Goal: Task Accomplishment & Management: Use online tool/utility

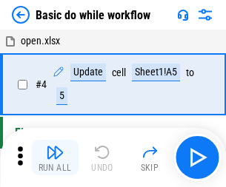
click at [55, 158] on img "button" at bounding box center [55, 153] width 18 height 18
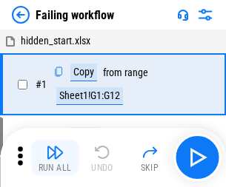
click at [55, 158] on img "button" at bounding box center [55, 153] width 18 height 18
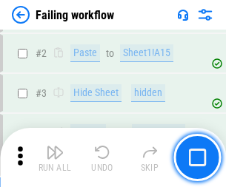
scroll to position [314, 0]
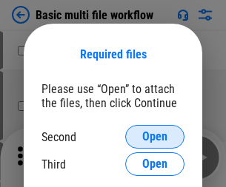
click at [155, 137] on span "Open" at bounding box center [154, 137] width 25 height 12
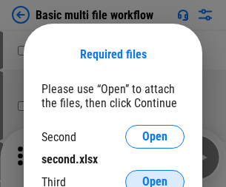
click at [155, 176] on span "Open" at bounding box center [154, 182] width 25 height 12
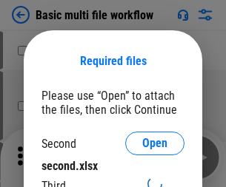
scroll to position [7, 0]
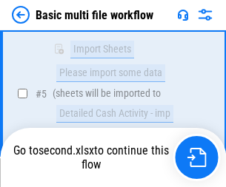
scroll to position [409, 0]
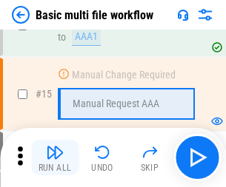
click at [55, 158] on img "button" at bounding box center [55, 153] width 18 height 18
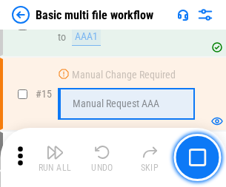
scroll to position [985, 0]
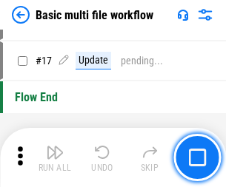
click at [55, 158] on img "button" at bounding box center [55, 153] width 18 height 18
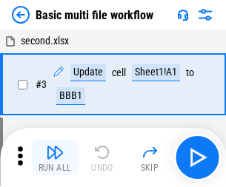
click at [55, 158] on img "button" at bounding box center [55, 153] width 18 height 18
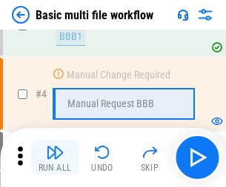
click at [55, 158] on img "button" at bounding box center [55, 153] width 18 height 18
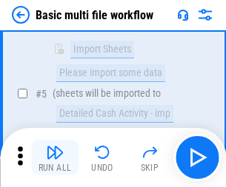
click at [55, 158] on img "button" at bounding box center [55, 153] width 18 height 18
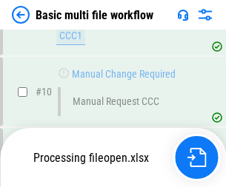
scroll to position [694, 0]
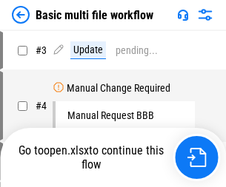
scroll to position [60, 0]
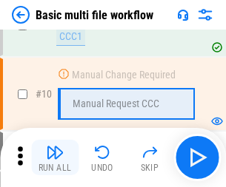
click at [55, 158] on img "button" at bounding box center [55, 153] width 18 height 18
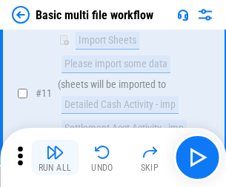
click at [55, 158] on img "button" at bounding box center [55, 153] width 18 height 18
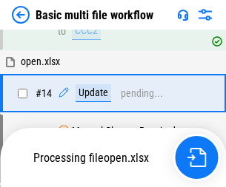
scroll to position [774, 0]
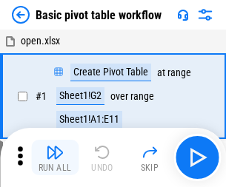
click at [55, 158] on img "button" at bounding box center [55, 153] width 18 height 18
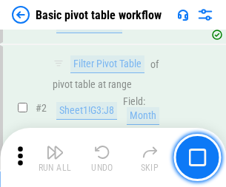
scroll to position [355, 0]
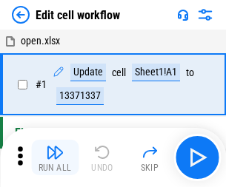
click at [55, 158] on img "button" at bounding box center [55, 153] width 18 height 18
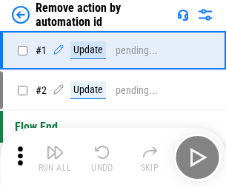
click at [55, 158] on img "button" at bounding box center [55, 153] width 18 height 18
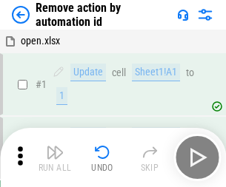
scroll to position [55, 0]
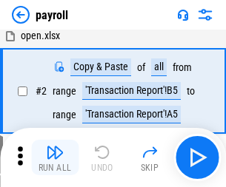
click at [55, 158] on img "button" at bounding box center [55, 153] width 18 height 18
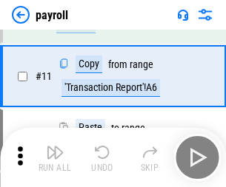
scroll to position [107, 0]
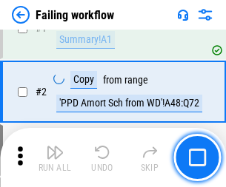
scroll to position [239, 0]
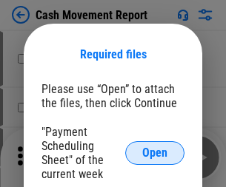
click at [155, 153] on span "Open" at bounding box center [154, 153] width 25 height 12
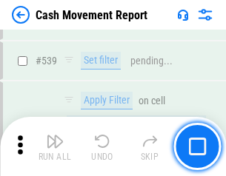
scroll to position [6570, 0]
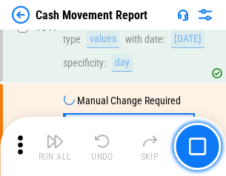
click at [55, 147] on img "button" at bounding box center [55, 141] width 18 height 18
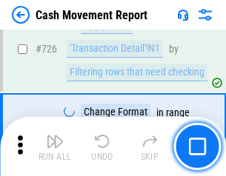
scroll to position [7723, 0]
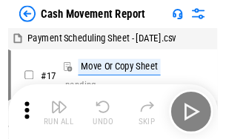
scroll to position [27, 0]
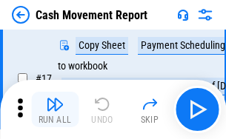
click at [55, 110] on img "button" at bounding box center [55, 104] width 18 height 18
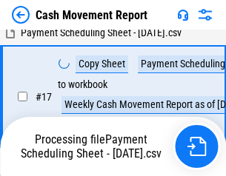
scroll to position [308, 0]
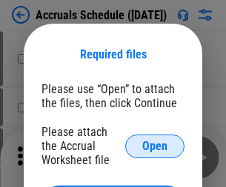
click at [155, 146] on span "Open" at bounding box center [154, 147] width 25 height 12
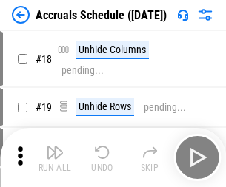
scroll to position [142, 0]
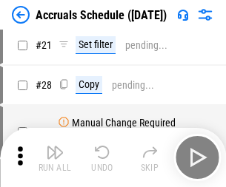
click at [55, 158] on img "button" at bounding box center [55, 153] width 18 height 18
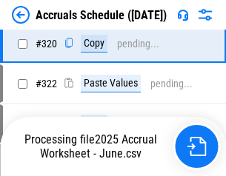
scroll to position [2754, 0]
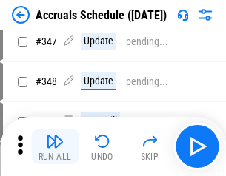
click at [55, 147] on img "button" at bounding box center [55, 141] width 18 height 18
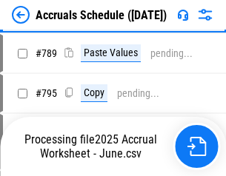
scroll to position [6218, 0]
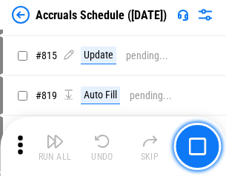
click at [55, 147] on img "button" at bounding box center [55, 141] width 18 height 18
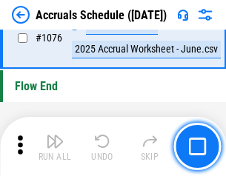
scroll to position [8866, 0]
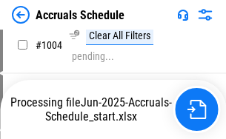
scroll to position [7541, 0]
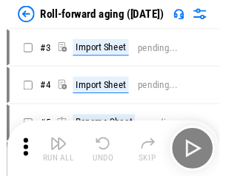
scroll to position [2, 0]
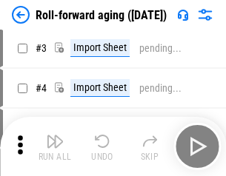
click at [55, 147] on img "button" at bounding box center [55, 141] width 18 height 18
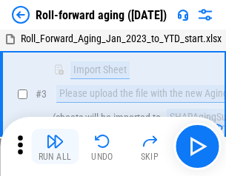
click at [55, 147] on img "button" at bounding box center [55, 141] width 18 height 18
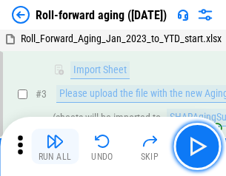
scroll to position [95, 0]
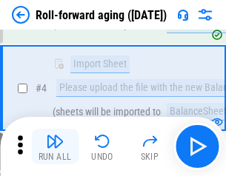
click at [55, 147] on img "button" at bounding box center [55, 141] width 18 height 18
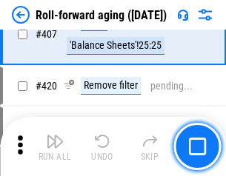
scroll to position [5133, 0]
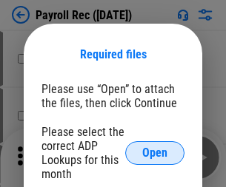
click at [155, 153] on span "Open" at bounding box center [154, 153] width 25 height 12
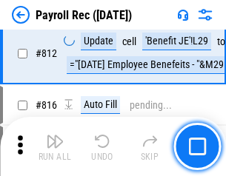
scroll to position [9405, 0]
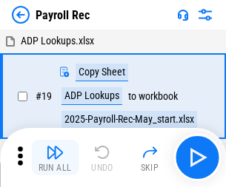
click at [55, 158] on img "button" at bounding box center [55, 153] width 18 height 18
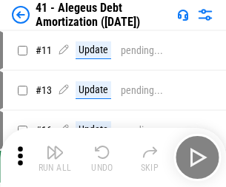
click at [55, 158] on img "button" at bounding box center [55, 153] width 18 height 18
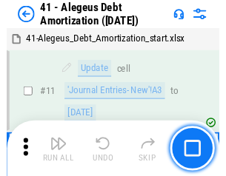
scroll to position [183, 0]
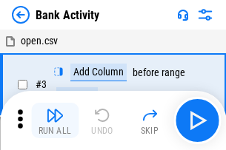
click at [55, 121] on img "button" at bounding box center [55, 116] width 18 height 18
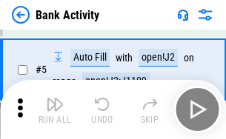
scroll to position [78, 0]
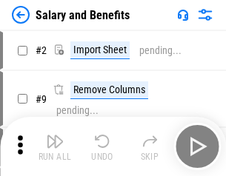
click at [55, 147] on img "button" at bounding box center [55, 141] width 18 height 18
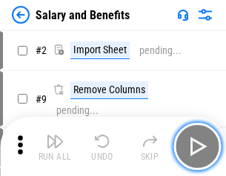
scroll to position [20, 0]
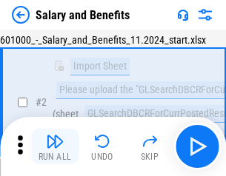
click at [55, 147] on img "button" at bounding box center [55, 141] width 18 height 18
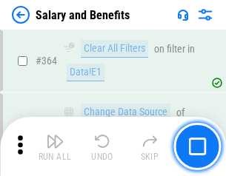
scroll to position [6971, 0]
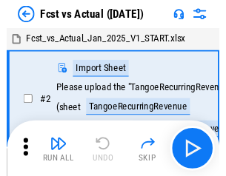
scroll to position [19, 0]
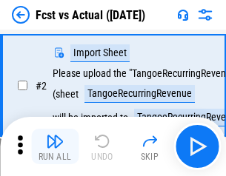
click at [55, 147] on img "button" at bounding box center [55, 141] width 18 height 18
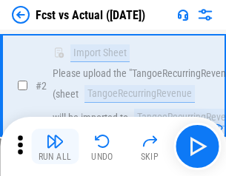
click at [55, 147] on img "button" at bounding box center [55, 141] width 18 height 18
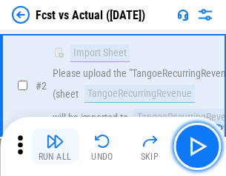
scroll to position [138, 0]
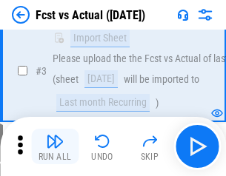
click at [55, 147] on img "button" at bounding box center [55, 141] width 18 height 18
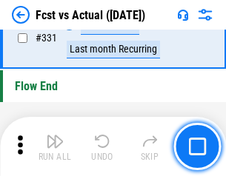
scroll to position [7086, 0]
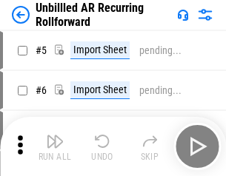
click at [55, 147] on img "button" at bounding box center [55, 141] width 18 height 18
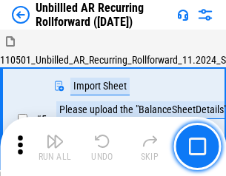
scroll to position [32, 0]
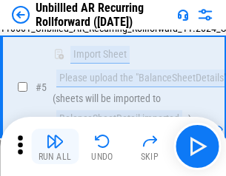
click at [55, 147] on img "button" at bounding box center [55, 141] width 18 height 18
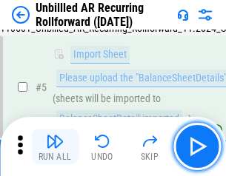
scroll to position [139, 0]
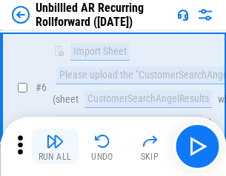
click at [55, 147] on img "button" at bounding box center [55, 141] width 18 height 18
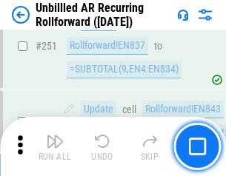
scroll to position [5028, 0]
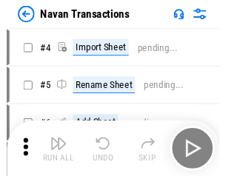
scroll to position [24, 0]
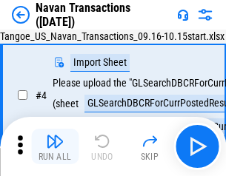
click at [55, 147] on img "button" at bounding box center [55, 141] width 18 height 18
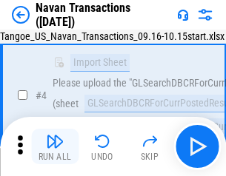
click at [55, 147] on img "button" at bounding box center [55, 141] width 18 height 18
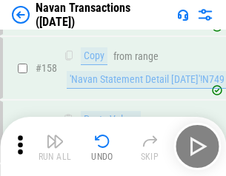
scroll to position [4799, 0]
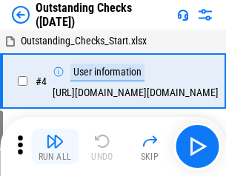
click at [55, 147] on img "button" at bounding box center [55, 141] width 18 height 18
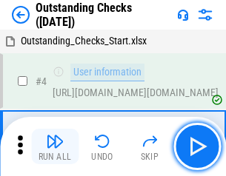
scroll to position [62, 0]
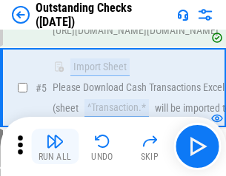
click at [55, 147] on img "button" at bounding box center [55, 141] width 18 height 18
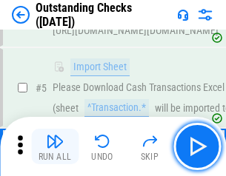
scroll to position [155, 0]
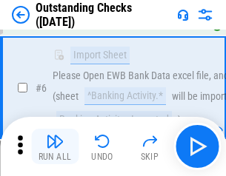
click at [55, 147] on img "button" at bounding box center [55, 141] width 18 height 18
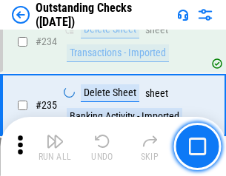
scroll to position [4495, 0]
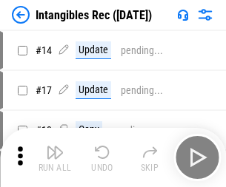
click at [55, 158] on img "button" at bounding box center [55, 153] width 18 height 18
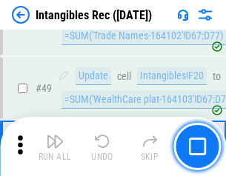
scroll to position [577, 0]
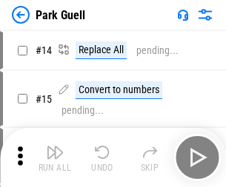
click at [55, 147] on img "button" at bounding box center [55, 153] width 18 height 18
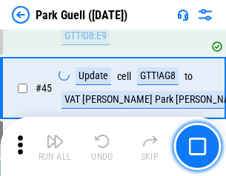
scroll to position [1851, 0]
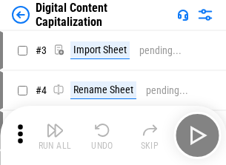
click at [55, 124] on img "button" at bounding box center [55, 130] width 18 height 18
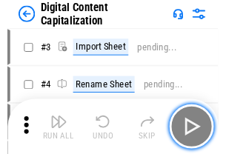
scroll to position [43, 0]
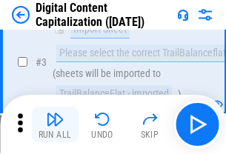
click at [55, 124] on img "button" at bounding box center [55, 119] width 18 height 18
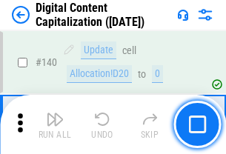
scroll to position [1570, 0]
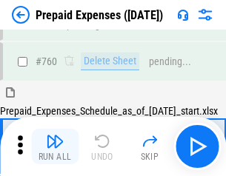
click at [55, 147] on img "button" at bounding box center [55, 141] width 18 height 18
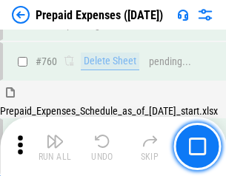
scroll to position [4103, 0]
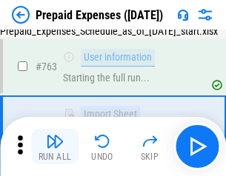
click at [55, 147] on img "button" at bounding box center [55, 141] width 18 height 18
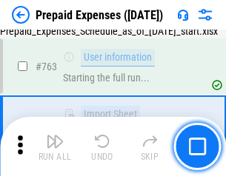
scroll to position [4190, 0]
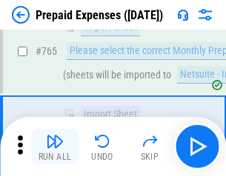
click at [55, 147] on img "button" at bounding box center [55, 141] width 18 height 18
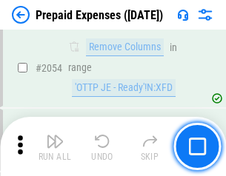
scroll to position [15474, 0]
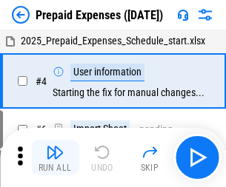
click at [55, 158] on img "button" at bounding box center [55, 153] width 18 height 18
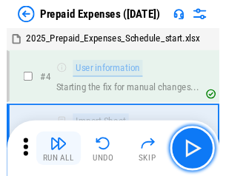
scroll to position [65, 0]
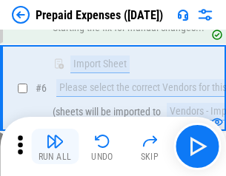
click at [55, 147] on img "button" at bounding box center [55, 141] width 18 height 18
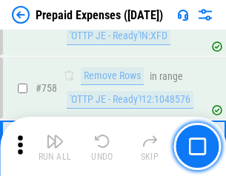
scroll to position [5275, 0]
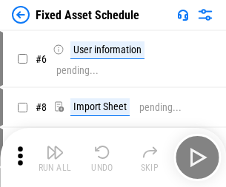
click at [55, 158] on img "button" at bounding box center [55, 153] width 18 height 18
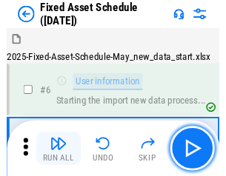
scroll to position [80, 0]
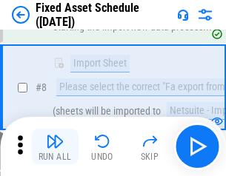
click at [55, 147] on img "button" at bounding box center [55, 141] width 18 height 18
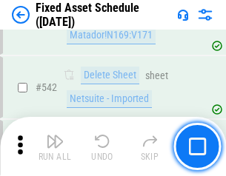
scroll to position [5278, 0]
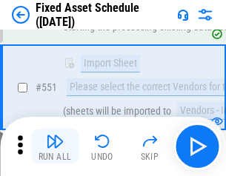
click at [55, 147] on img "button" at bounding box center [55, 141] width 18 height 18
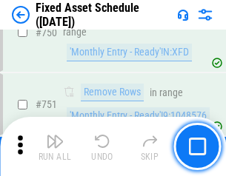
scroll to position [7217, 0]
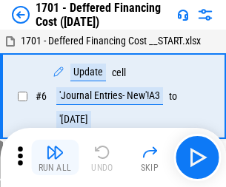
click at [55, 158] on img "button" at bounding box center [55, 153] width 18 height 18
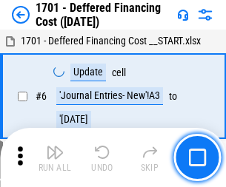
scroll to position [178, 0]
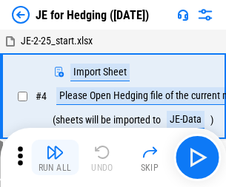
click at [55, 147] on img "button" at bounding box center [55, 153] width 18 height 18
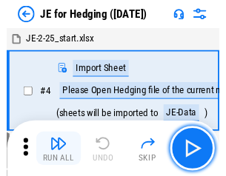
scroll to position [2, 0]
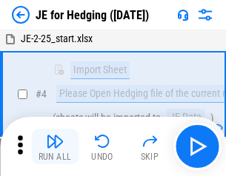
click at [55, 147] on img "button" at bounding box center [55, 141] width 18 height 18
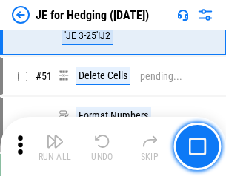
scroll to position [959, 0]
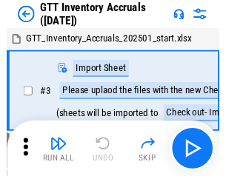
scroll to position [2, 0]
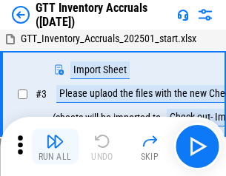
click at [55, 147] on img "button" at bounding box center [55, 141] width 18 height 18
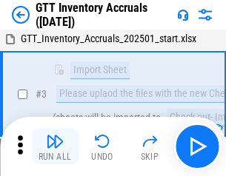
click at [55, 147] on img "button" at bounding box center [55, 141] width 18 height 18
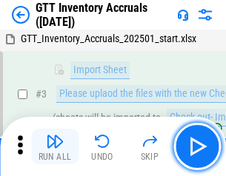
scroll to position [95, 0]
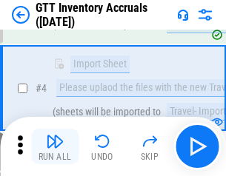
click at [55, 147] on img "button" at bounding box center [55, 141] width 18 height 18
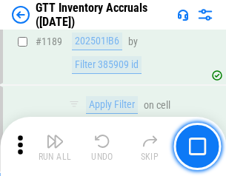
scroll to position [12088, 0]
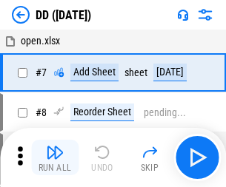
click at [55, 158] on img "button" at bounding box center [55, 153] width 18 height 18
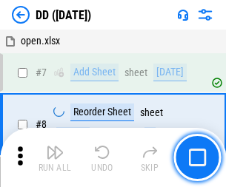
scroll to position [143, 0]
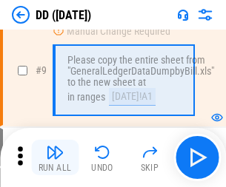
click at [55, 158] on img "button" at bounding box center [55, 153] width 18 height 18
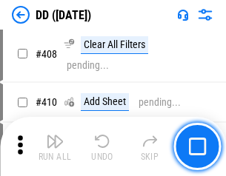
scroll to position [6623, 0]
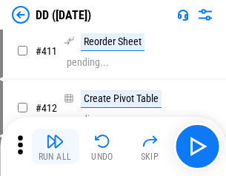
click at [55, 147] on img "button" at bounding box center [55, 141] width 18 height 18
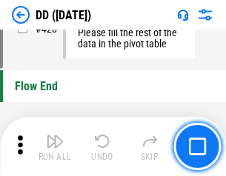
scroll to position [7085, 0]
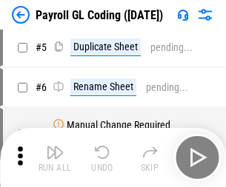
click at [55, 158] on img "button" at bounding box center [55, 153] width 18 height 18
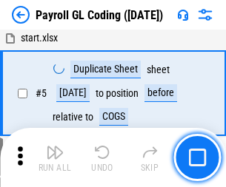
scroll to position [178, 0]
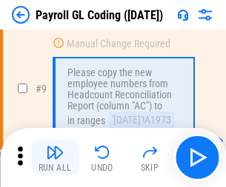
click at [55, 158] on img "button" at bounding box center [55, 153] width 18 height 18
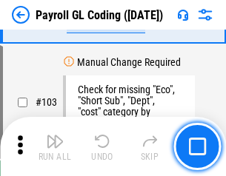
scroll to position [3473, 0]
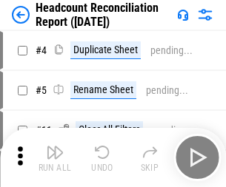
click at [55, 158] on img "button" at bounding box center [55, 153] width 18 height 18
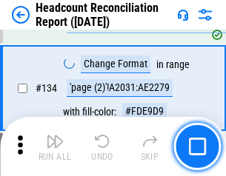
scroll to position [1779, 0]
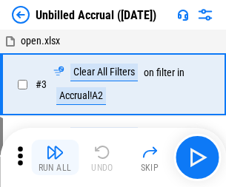
click at [55, 158] on img "button" at bounding box center [55, 153] width 18 height 18
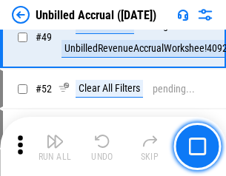
scroll to position [1343, 0]
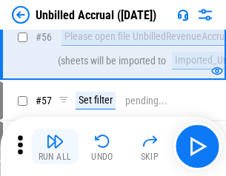
click at [55, 147] on img "button" at bounding box center [55, 141] width 18 height 18
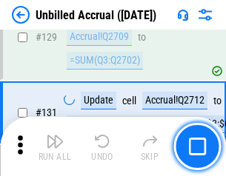
scroll to position [4409, 0]
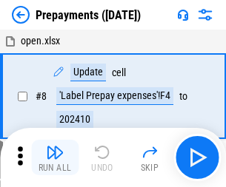
click at [55, 158] on img "button" at bounding box center [55, 153] width 18 height 18
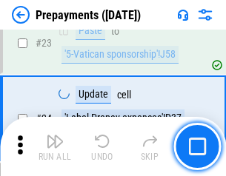
scroll to position [1115, 0]
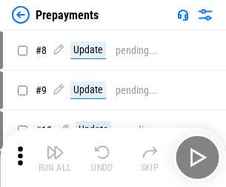
click at [55, 158] on img "button" at bounding box center [55, 153] width 18 height 18
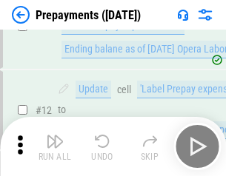
scroll to position [93, 0]
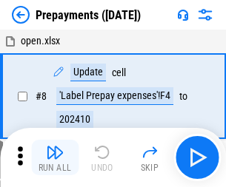
click at [55, 158] on img "button" at bounding box center [55, 153] width 18 height 18
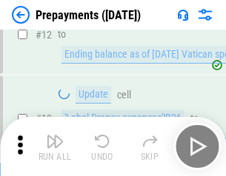
scroll to position [93, 0]
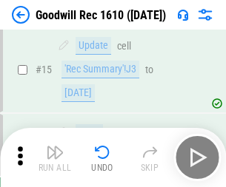
scroll to position [253, 0]
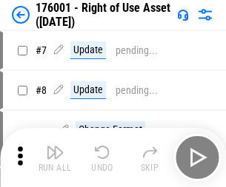
click at [55, 158] on img "button" at bounding box center [55, 153] width 18 height 18
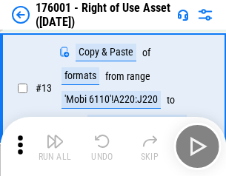
scroll to position [95, 0]
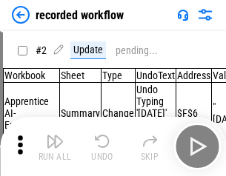
click at [55, 147] on img "button" at bounding box center [55, 141] width 18 height 18
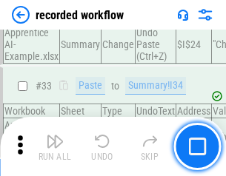
scroll to position [4627, 0]
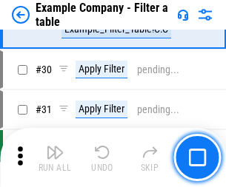
scroll to position [1355, 0]
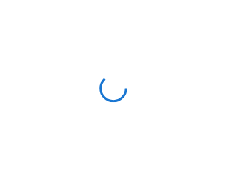
scroll to position [23, 0]
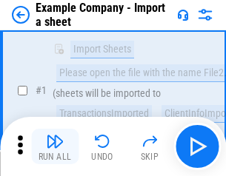
click at [55, 147] on img "button" at bounding box center [55, 141] width 18 height 18
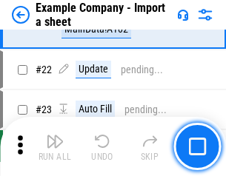
scroll to position [327, 0]
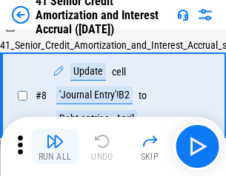
click at [55, 147] on img "button" at bounding box center [55, 141] width 18 height 18
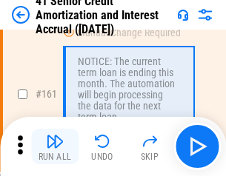
click at [55, 147] on img "button" at bounding box center [55, 141] width 18 height 18
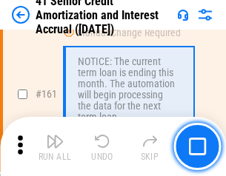
scroll to position [1583, 0]
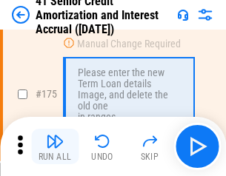
click at [55, 147] on img "button" at bounding box center [55, 141] width 18 height 18
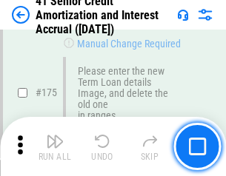
scroll to position [1734, 0]
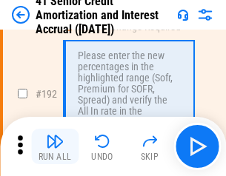
click at [55, 147] on img "button" at bounding box center [55, 141] width 18 height 18
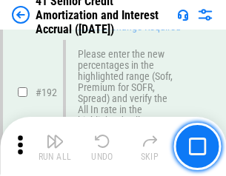
scroll to position [1889, 0]
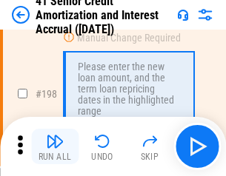
click at [55, 147] on img "button" at bounding box center [55, 141] width 18 height 18
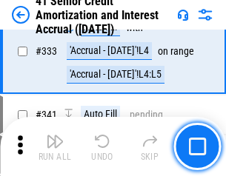
scroll to position [3782, 0]
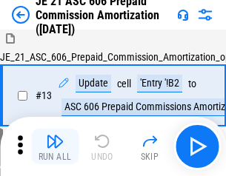
click at [55, 147] on img "button" at bounding box center [55, 141] width 18 height 18
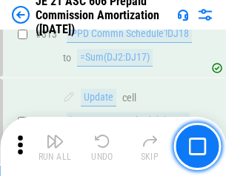
scroll to position [2764, 0]
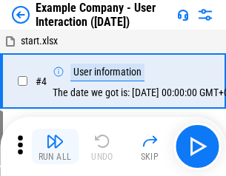
click at [55, 147] on img "button" at bounding box center [55, 141] width 18 height 18
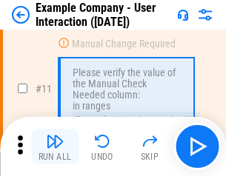
click at [55, 147] on img "button" at bounding box center [55, 141] width 18 height 18
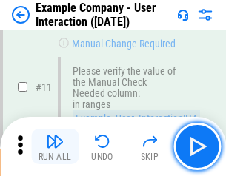
scroll to position [321, 0]
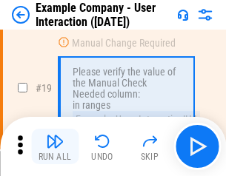
click at [55, 147] on img "button" at bounding box center [55, 141] width 18 height 18
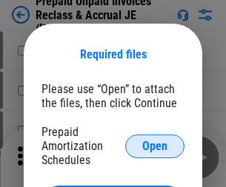
click at [155, 146] on span "Open" at bounding box center [154, 147] width 25 height 12
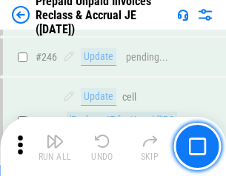
scroll to position [1999, 0]
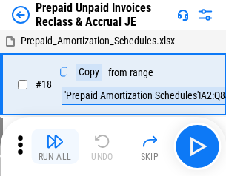
click at [55, 147] on img "button" at bounding box center [55, 141] width 18 height 18
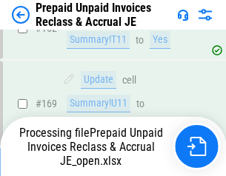
scroll to position [1288, 0]
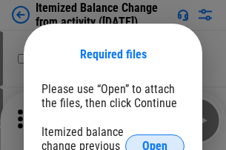
click at [155, 141] on span "Open" at bounding box center [154, 147] width 25 height 12
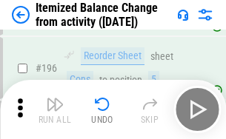
scroll to position [2849, 0]
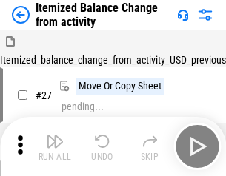
scroll to position [23, 0]
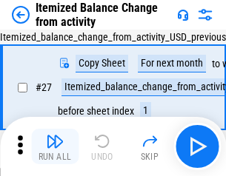
click at [55, 147] on img "button" at bounding box center [55, 141] width 18 height 18
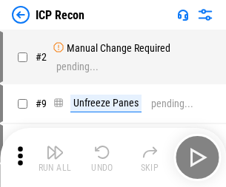
scroll to position [7, 0]
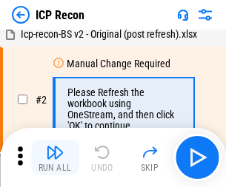
click at [55, 158] on img "button" at bounding box center [55, 153] width 18 height 18
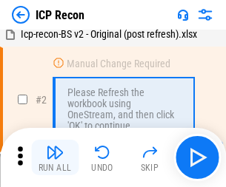
click at [55, 158] on img "button" at bounding box center [55, 153] width 18 height 18
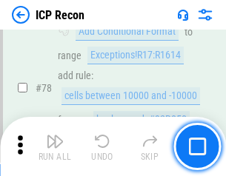
scroll to position [1451, 0]
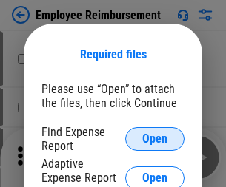
click at [155, 139] on span "Open" at bounding box center [154, 139] width 25 height 12
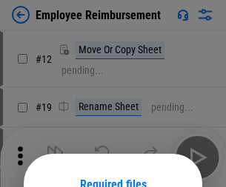
scroll to position [130, 0]
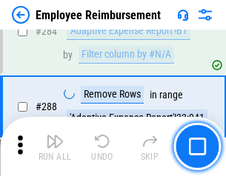
scroll to position [4024, 0]
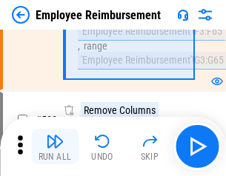
click at [55, 147] on img "button" at bounding box center [55, 141] width 18 height 18
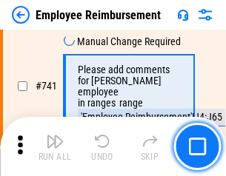
scroll to position [10386, 0]
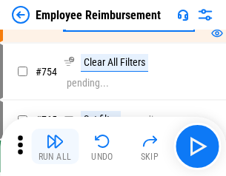
click at [55, 147] on img "button" at bounding box center [55, 141] width 18 height 18
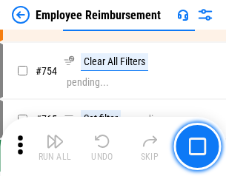
click at [55, 147] on img "button" at bounding box center [55, 141] width 18 height 18
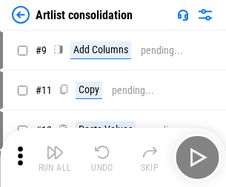
click at [55, 158] on img "button" at bounding box center [55, 153] width 18 height 18
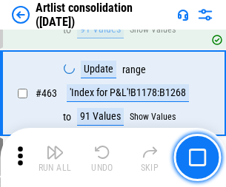
scroll to position [6482, 0]
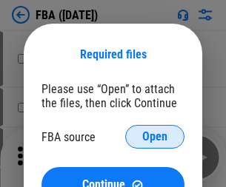
click at [155, 137] on span "Open" at bounding box center [154, 137] width 25 height 12
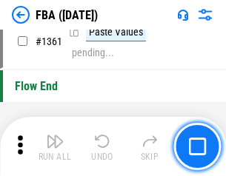
scroll to position [15898, 0]
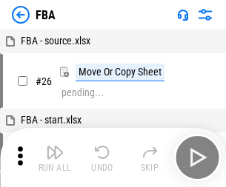
scroll to position [15, 0]
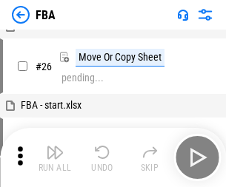
click at [55, 158] on img "button" at bounding box center [55, 153] width 18 height 18
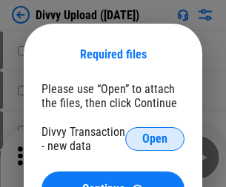
click at [155, 139] on span "Open" at bounding box center [154, 139] width 25 height 12
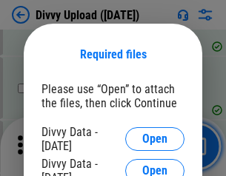
scroll to position [1533, 0]
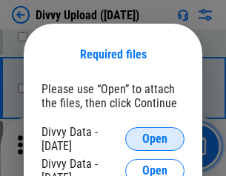
click at [155, 139] on span "Open" at bounding box center [154, 139] width 25 height 12
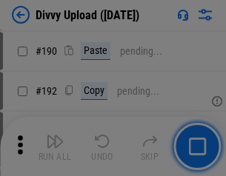
scroll to position [1868, 0]
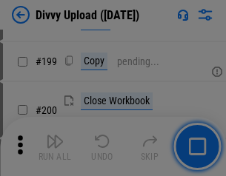
scroll to position [2153, 0]
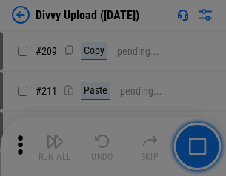
scroll to position [2514, 0]
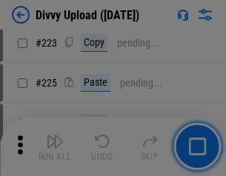
scroll to position [2954, 0]
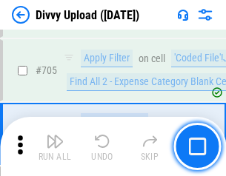
scroll to position [10127, 0]
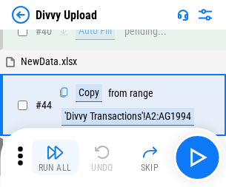
click at [55, 158] on img "button" at bounding box center [55, 153] width 18 height 18
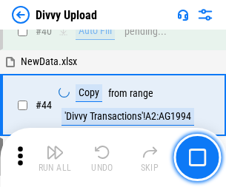
scroll to position [163, 0]
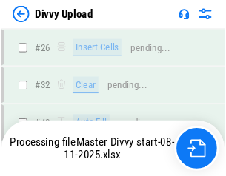
scroll to position [1533, 0]
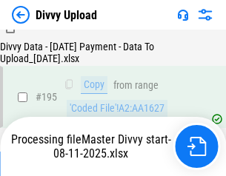
scroll to position [2069, 0]
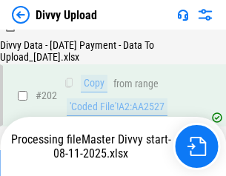
scroll to position [2407, 0]
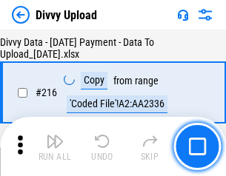
scroll to position [3048, 0]
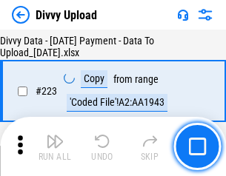
scroll to position [3375, 0]
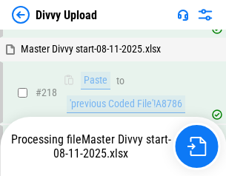
scroll to position [3187, 0]
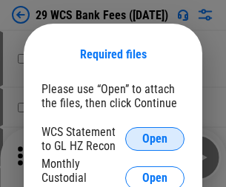
click at [155, 139] on span "Open" at bounding box center [154, 139] width 25 height 12
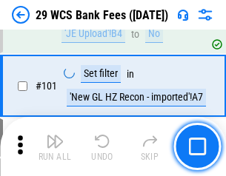
scroll to position [1443, 0]
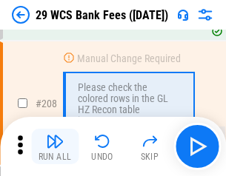
click at [55, 147] on img "button" at bounding box center [55, 141] width 18 height 18
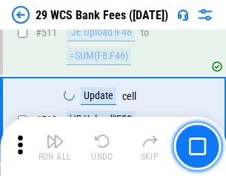
scroll to position [7448, 0]
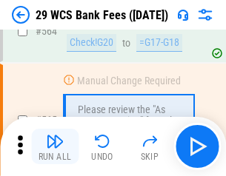
click at [55, 147] on img "button" at bounding box center [55, 141] width 18 height 18
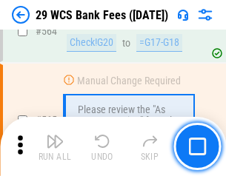
scroll to position [8006, 0]
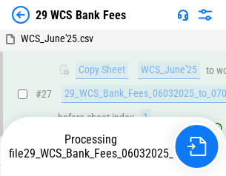
scroll to position [295, 0]
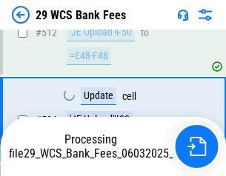
scroll to position [7739, 0]
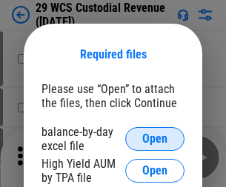
click at [155, 139] on span "Open" at bounding box center [154, 139] width 25 height 12
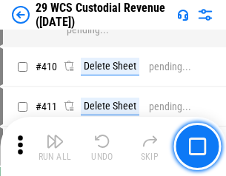
scroll to position [6857, 0]
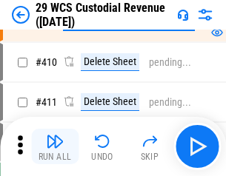
click at [55, 147] on img "button" at bounding box center [55, 141] width 18 height 18
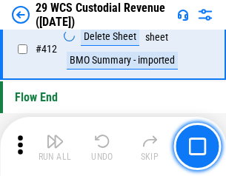
scroll to position [7070, 0]
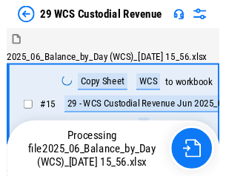
scroll to position [36, 0]
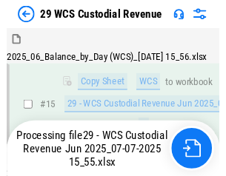
scroll to position [335, 0]
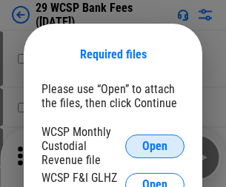
click at [155, 146] on span "Open" at bounding box center [154, 147] width 25 height 12
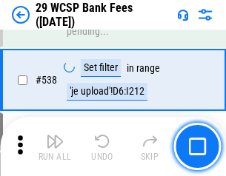
scroll to position [5688, 0]
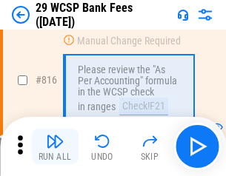
click at [55, 147] on img "button" at bounding box center [55, 141] width 18 height 18
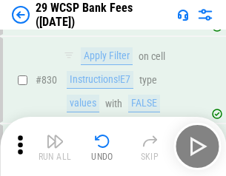
scroll to position [9392, 0]
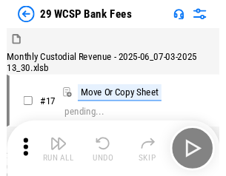
scroll to position [36, 0]
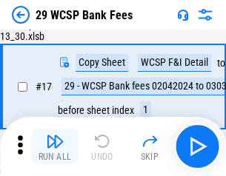
click at [55, 147] on img "button" at bounding box center [55, 141] width 18 height 18
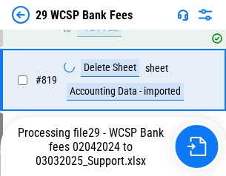
scroll to position [9190, 0]
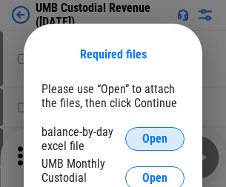
click at [155, 139] on span "Open" at bounding box center [154, 139] width 25 height 12
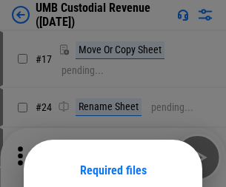
scroll to position [116, 0]
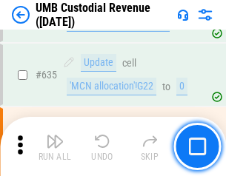
scroll to position [7747, 0]
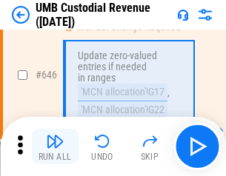
click at [55, 147] on img "button" at bounding box center [55, 141] width 18 height 18
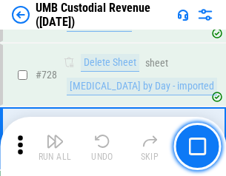
scroll to position [9132, 0]
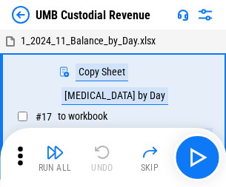
scroll to position [11, 0]
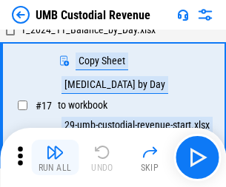
click at [55, 158] on img "button" at bounding box center [55, 153] width 18 height 18
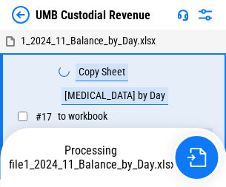
scroll to position [11, 0]
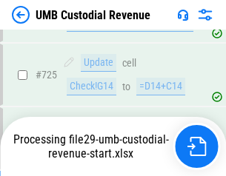
scroll to position [9034, 0]
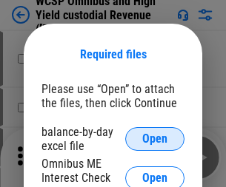
click at [155, 139] on span "Open" at bounding box center [154, 139] width 25 height 12
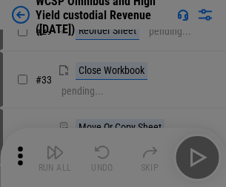
scroll to position [338, 0]
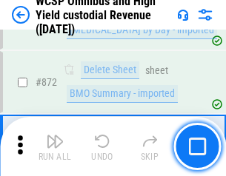
scroll to position [12529, 0]
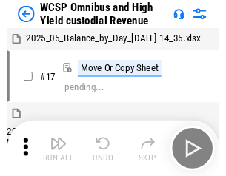
scroll to position [8, 0]
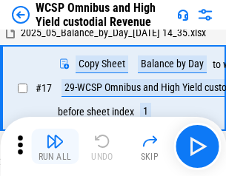
click at [55, 147] on img "button" at bounding box center [55, 141] width 18 height 18
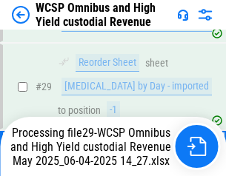
scroll to position [308, 0]
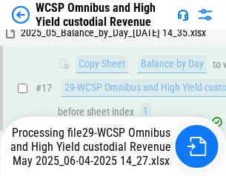
scroll to position [308, 0]
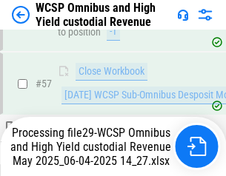
scroll to position [1519, 0]
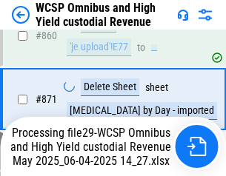
scroll to position [12495, 0]
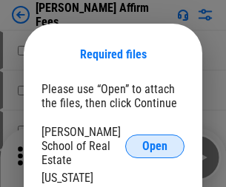
click at [155, 141] on span "Open" at bounding box center [154, 147] width 25 height 12
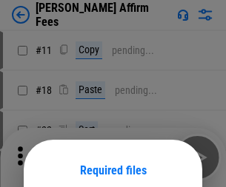
scroll to position [116, 0]
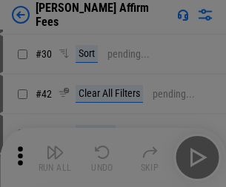
scroll to position [301, 0]
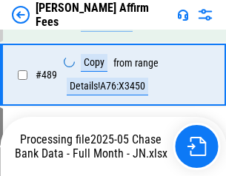
scroll to position [3864, 0]
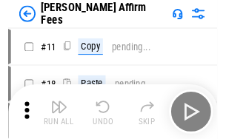
scroll to position [15, 0]
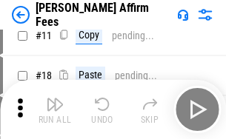
click at [55, 110] on img "button" at bounding box center [55, 104] width 18 height 18
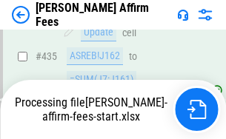
scroll to position [3882, 0]
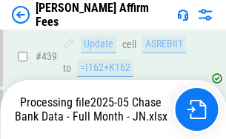
scroll to position [3882, 0]
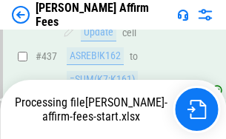
scroll to position [3882, 0]
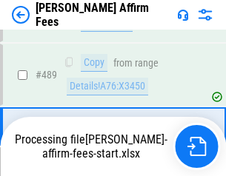
scroll to position [3864, 0]
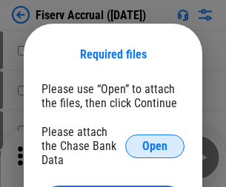
click at [155, 141] on span "Open" at bounding box center [154, 147] width 25 height 12
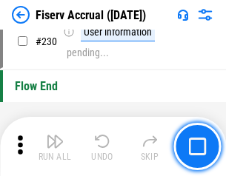
scroll to position [4691, 0]
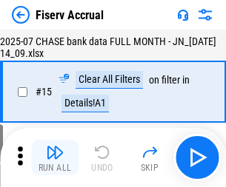
click at [55, 158] on img "button" at bounding box center [55, 153] width 18 height 18
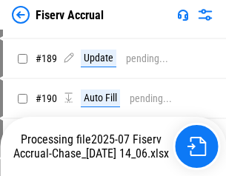
scroll to position [3805, 0]
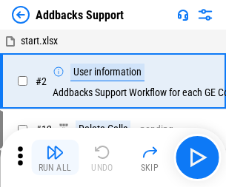
click at [55, 147] on img "button" at bounding box center [55, 153] width 18 height 18
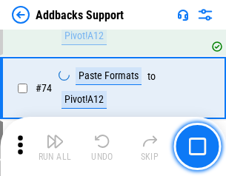
scroll to position [1078, 0]
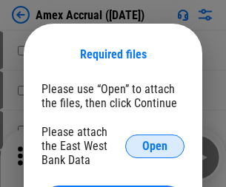
click at [155, 146] on span "Open" at bounding box center [154, 147] width 25 height 12
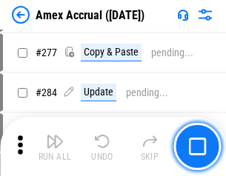
scroll to position [4053, 0]
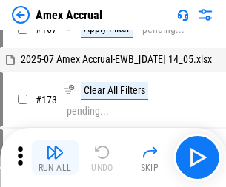
click at [55, 158] on img "button" at bounding box center [55, 153] width 18 height 18
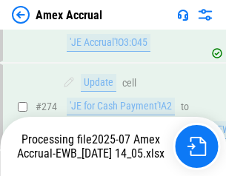
scroll to position [4412, 0]
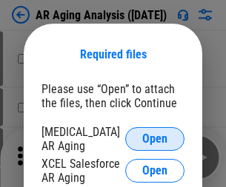
click at [155, 137] on span "Open" at bounding box center [154, 139] width 25 height 12
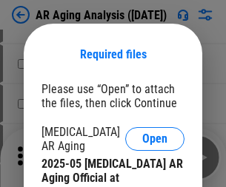
scroll to position [446, 0]
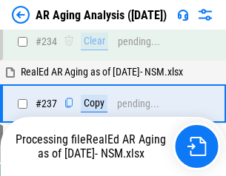
scroll to position [2295, 0]
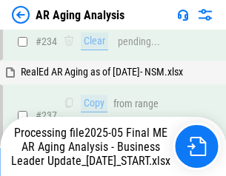
scroll to position [2278, 0]
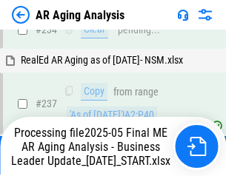
scroll to position [2278, 0]
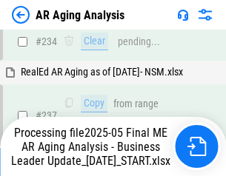
scroll to position [2278, 0]
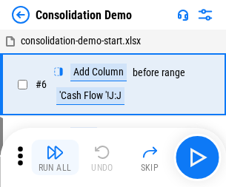
click at [55, 158] on img "button" at bounding box center [55, 153] width 18 height 18
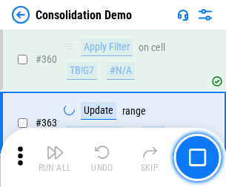
scroll to position [4962, 0]
